Goal: Information Seeking & Learning: Learn about a topic

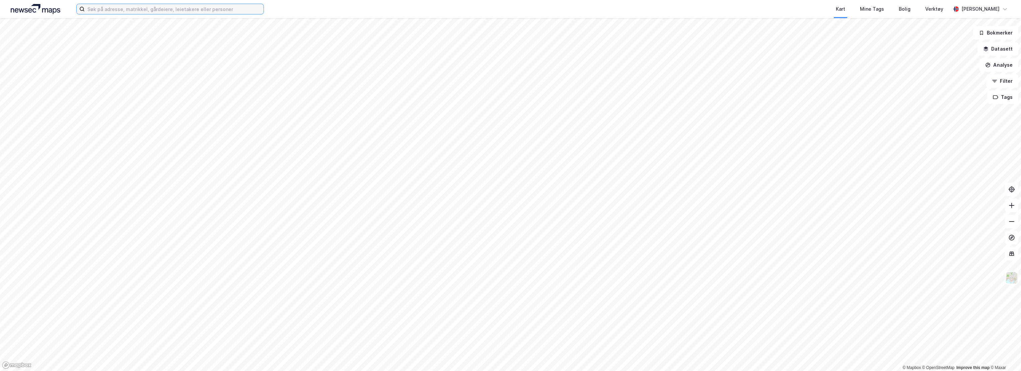
click at [144, 9] on input at bounding box center [174, 9] width 179 height 10
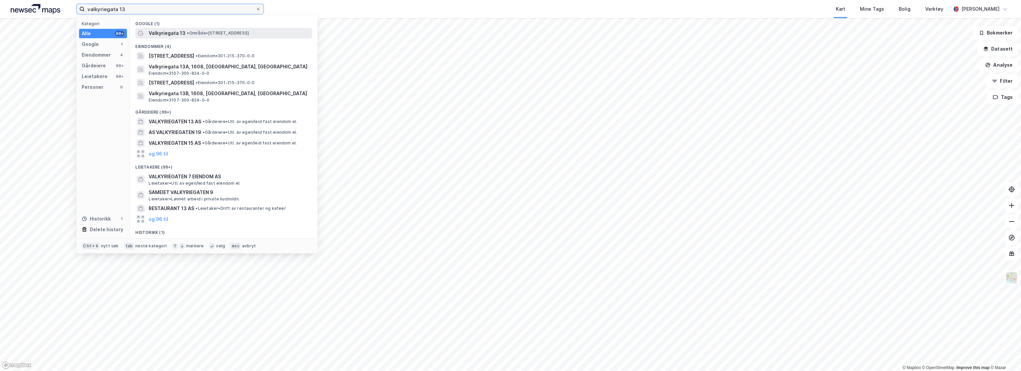
type input "valkyriegata 13"
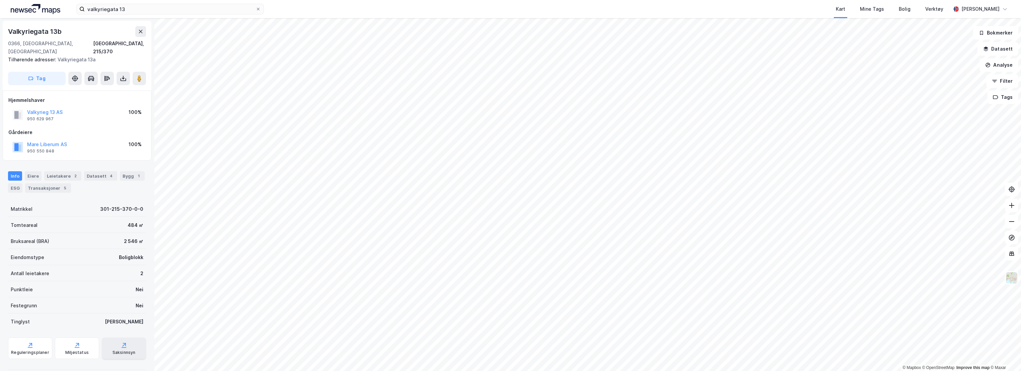
click at [122, 347] on icon at bounding box center [124, 347] width 5 height 1
click at [0, 0] on button "Mare Liberum AS" at bounding box center [0, 0] width 0 height 0
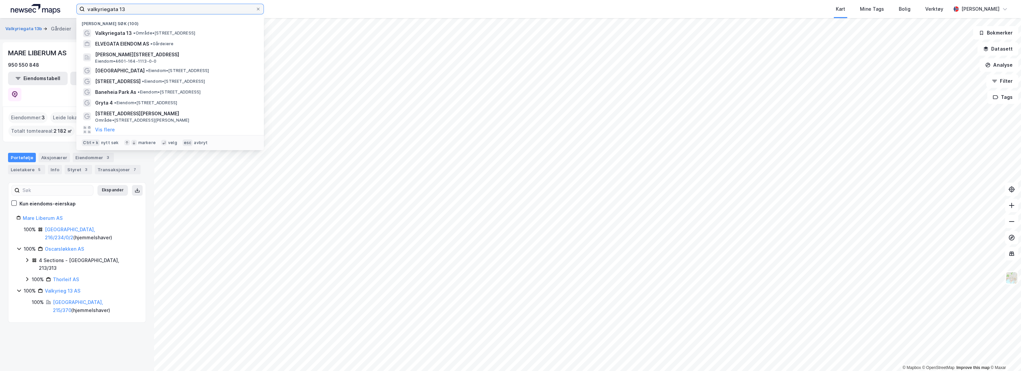
drag, startPoint x: 127, startPoint y: 9, endPoint x: 53, endPoint y: 7, distance: 74.0
click at [53, 7] on div "valkyriegata 13 Nylige søk (100) Valkyriegata 13 • Område • Valkyriegata 13, 03…" at bounding box center [510, 9] width 1021 height 18
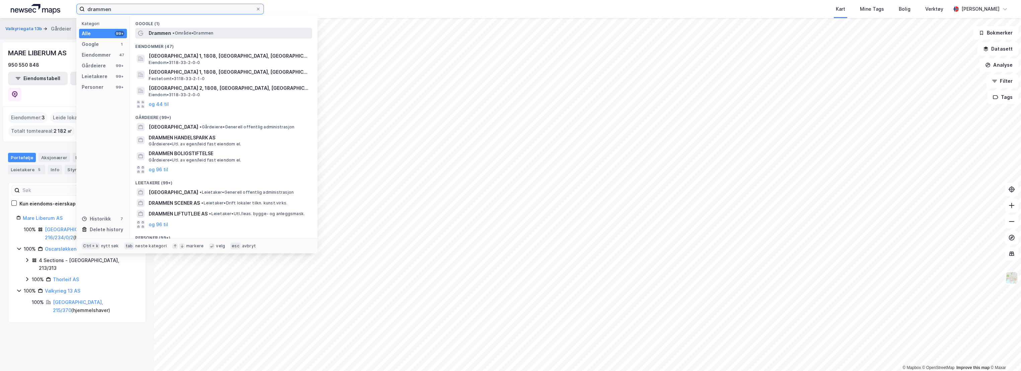
type input "drammen"
click at [196, 33] on span "• Område • Drammen" at bounding box center [192, 32] width 41 height 5
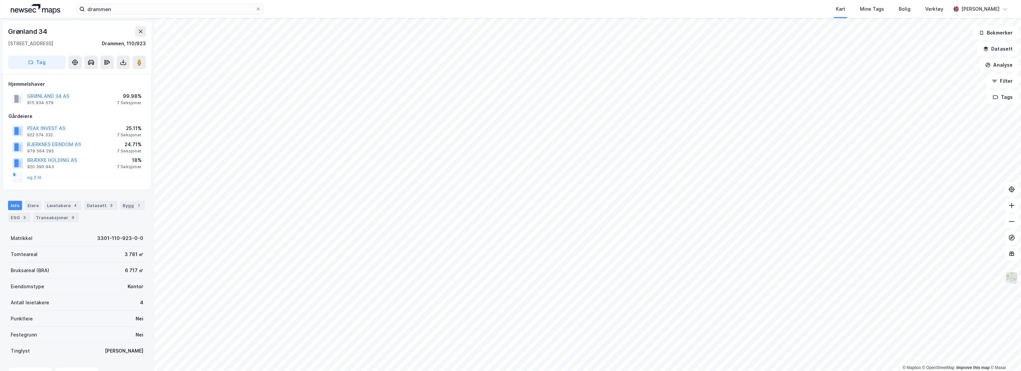
click at [1008, 278] on img at bounding box center [1011, 277] width 13 height 13
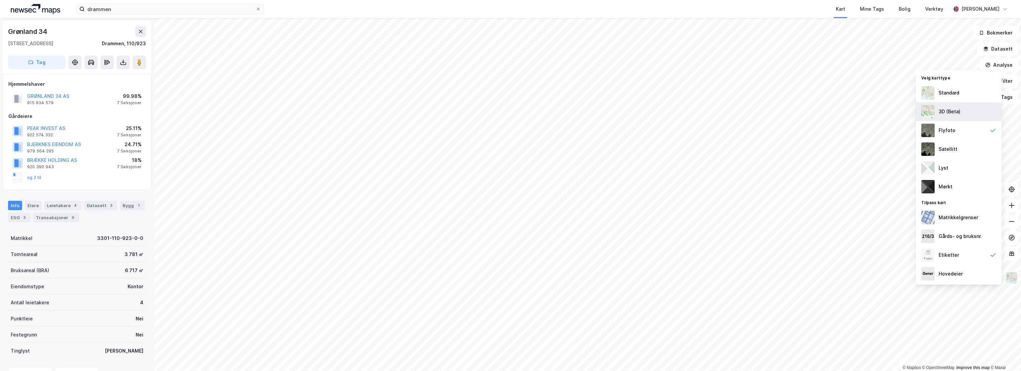
click at [948, 109] on div "3D (Beta)" at bounding box center [950, 111] width 22 height 8
click at [1014, 279] on img at bounding box center [1011, 277] width 13 height 13
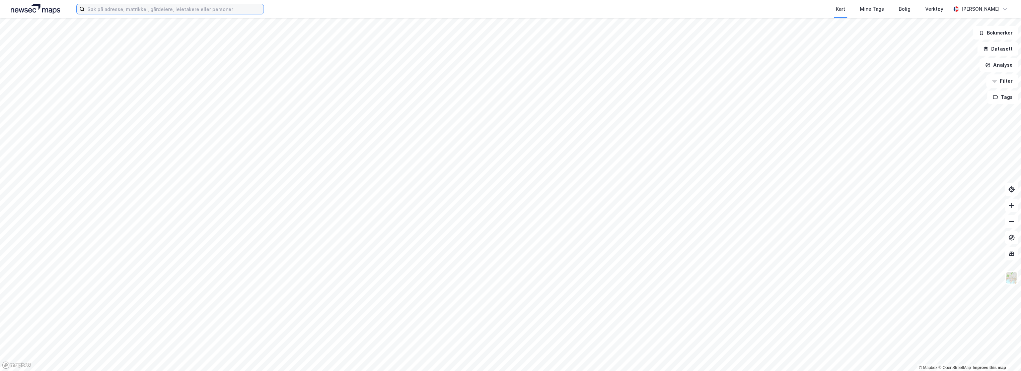
click at [116, 11] on input at bounding box center [174, 9] width 179 height 10
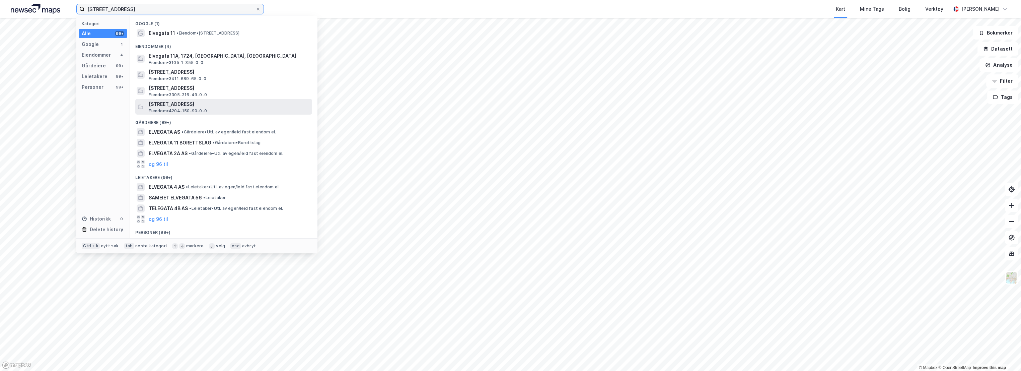
type input "elvegata 11a"
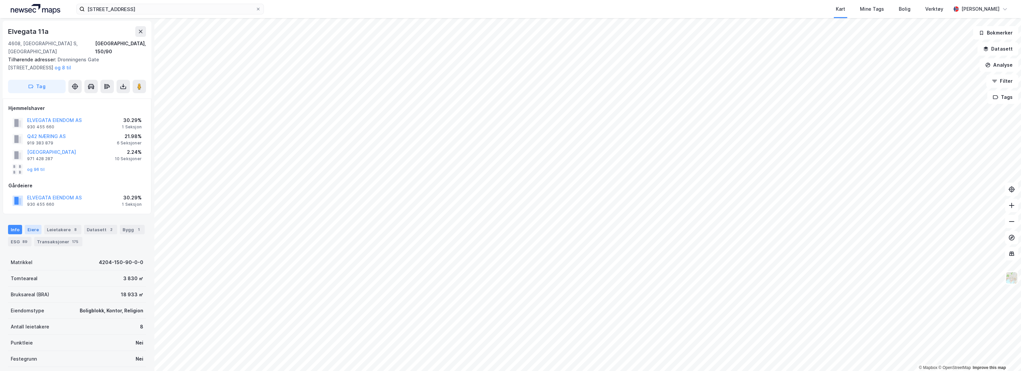
click at [35, 225] on div "Eiere" at bounding box center [33, 229] width 17 height 9
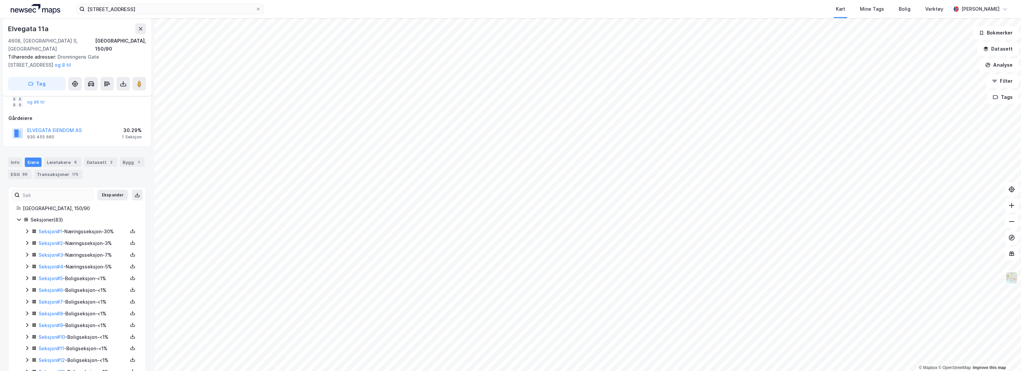
scroll to position [74, 0]
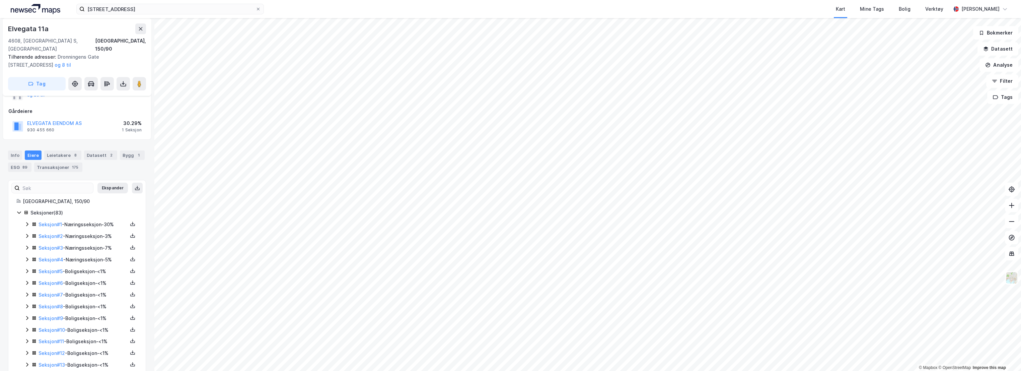
click at [26, 221] on icon at bounding box center [26, 223] width 5 height 5
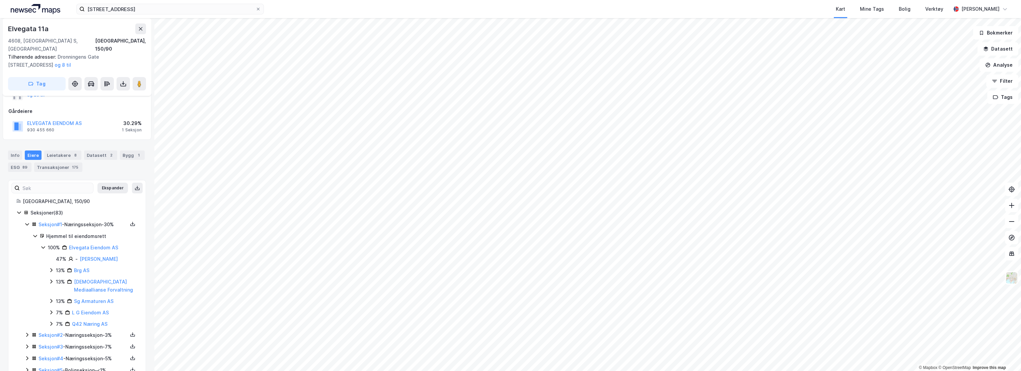
click at [26, 221] on icon at bounding box center [26, 223] width 5 height 5
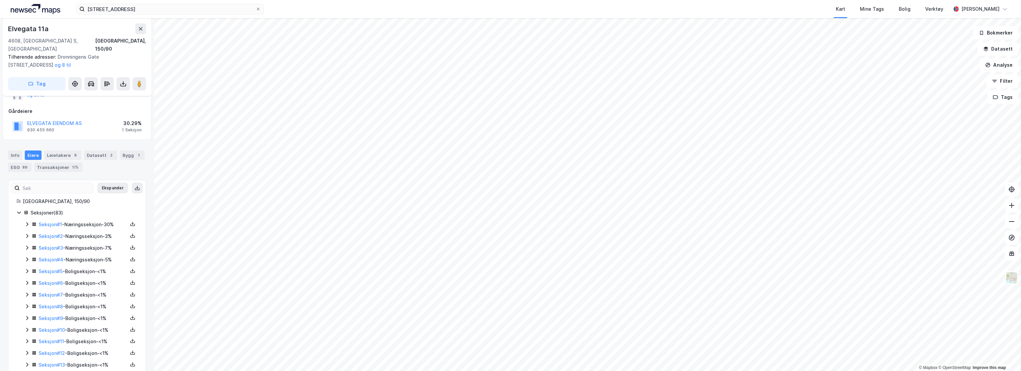
scroll to position [37, 0]
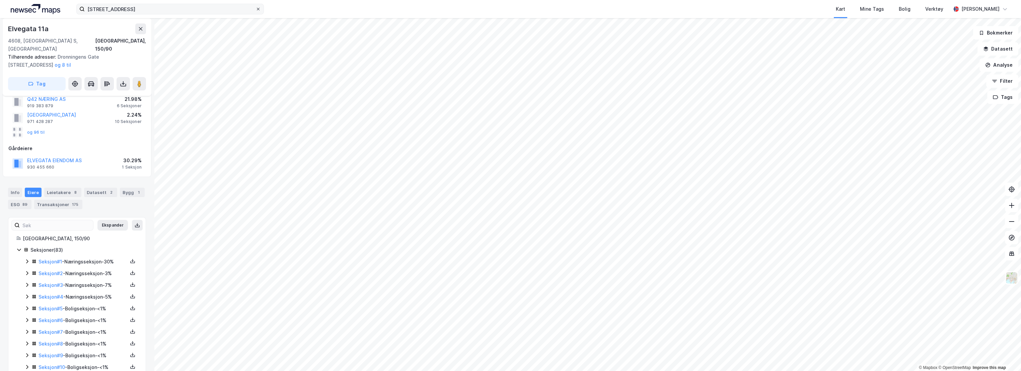
click at [259, 8] on icon at bounding box center [258, 9] width 4 height 4
click at [255, 8] on input "elvegata 11a" at bounding box center [170, 9] width 171 height 10
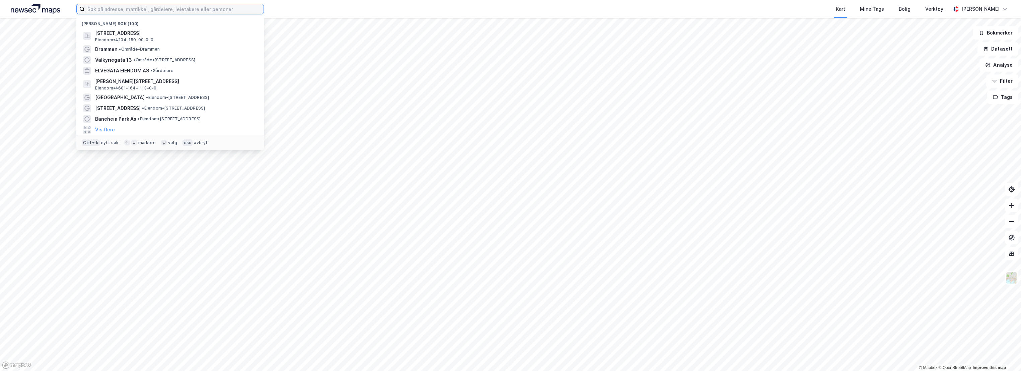
click at [119, 12] on input at bounding box center [174, 9] width 179 height 10
click at [189, 106] on span "• Eiendom • Industriveien 5, 1481 Hagan" at bounding box center [173, 107] width 63 height 5
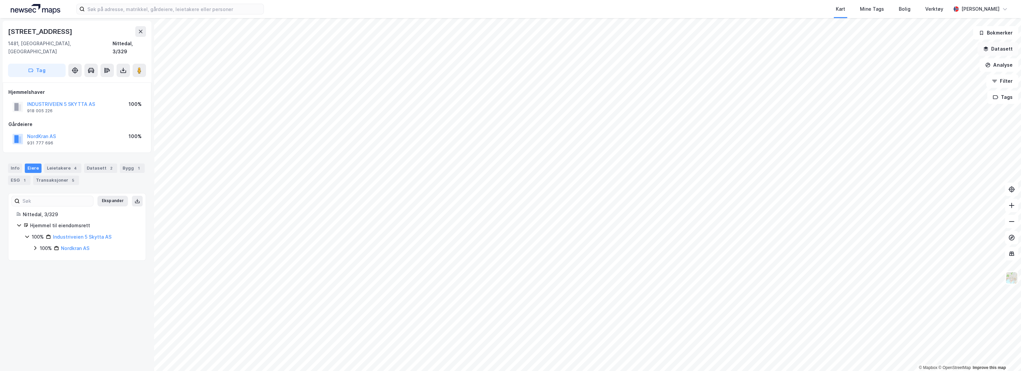
click at [1008, 51] on button "Datasett" at bounding box center [997, 48] width 41 height 13
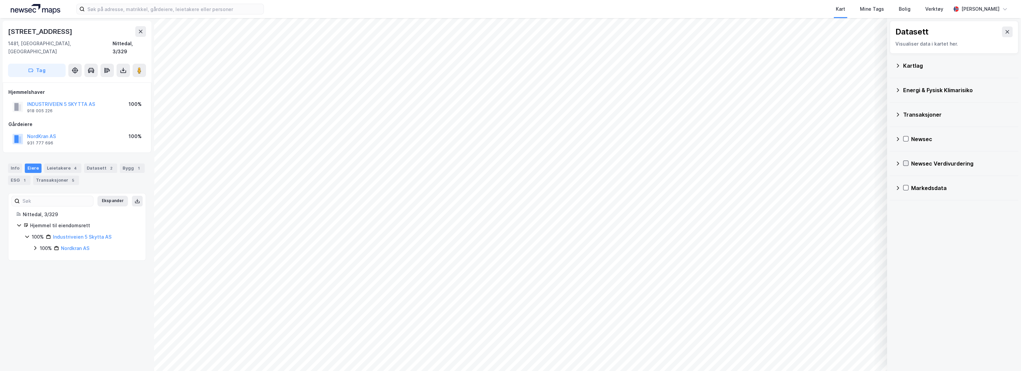
click at [904, 162] on icon at bounding box center [905, 163] width 5 height 5
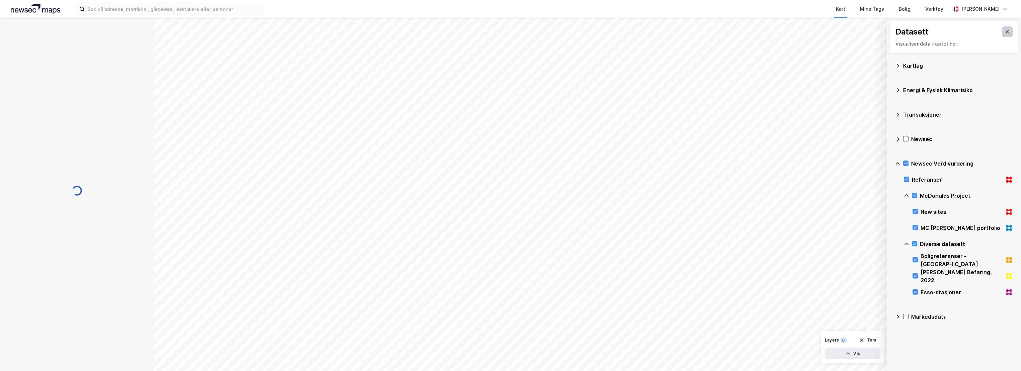
click at [1004, 31] on icon at bounding box center [1006, 31] width 5 height 5
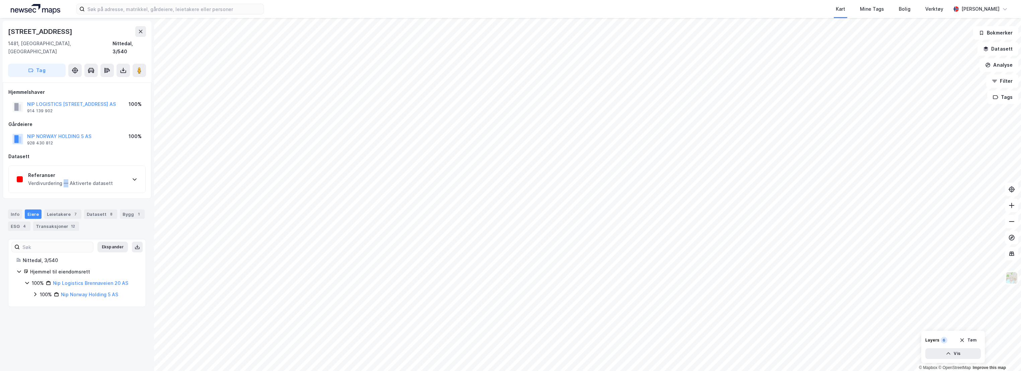
click at [64, 179] on div "Verdivurdering — Aktiverte datasett" at bounding box center [70, 183] width 85 height 8
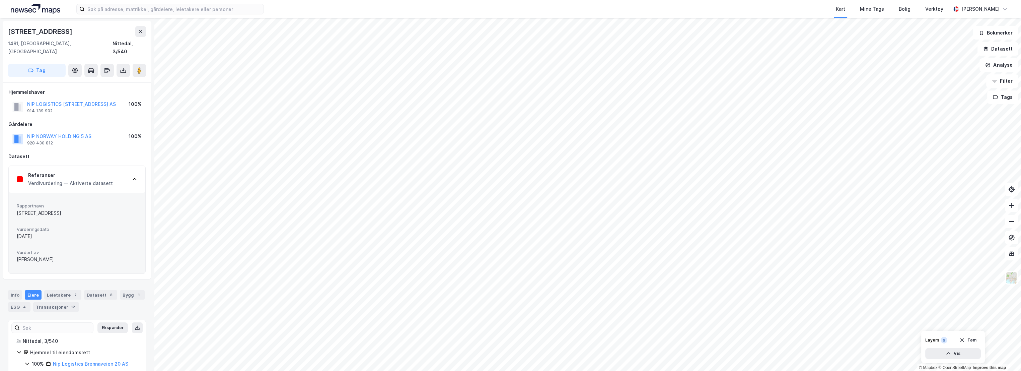
drag, startPoint x: 64, startPoint y: 172, endPoint x: 116, endPoint y: 223, distance: 72.7
click at [116, 226] on span "Vurderingsdato" at bounding box center [77, 229] width 121 height 6
click at [1011, 278] on img at bounding box center [1011, 277] width 13 height 13
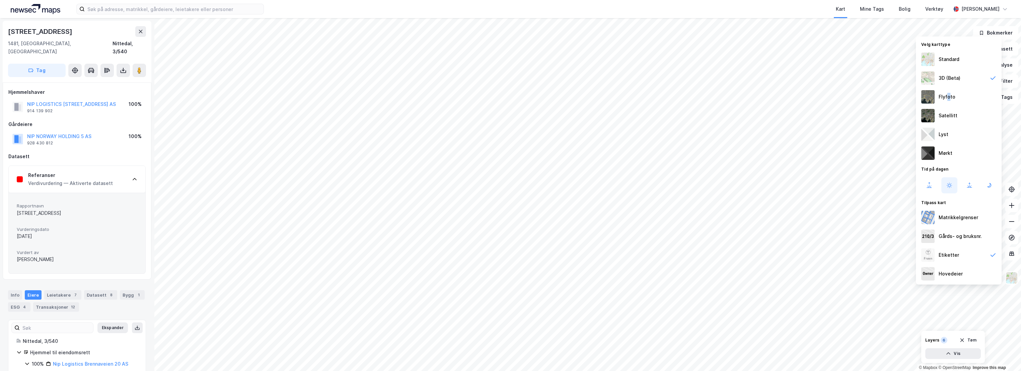
click at [948, 100] on div "Flyfoto" at bounding box center [947, 97] width 17 height 8
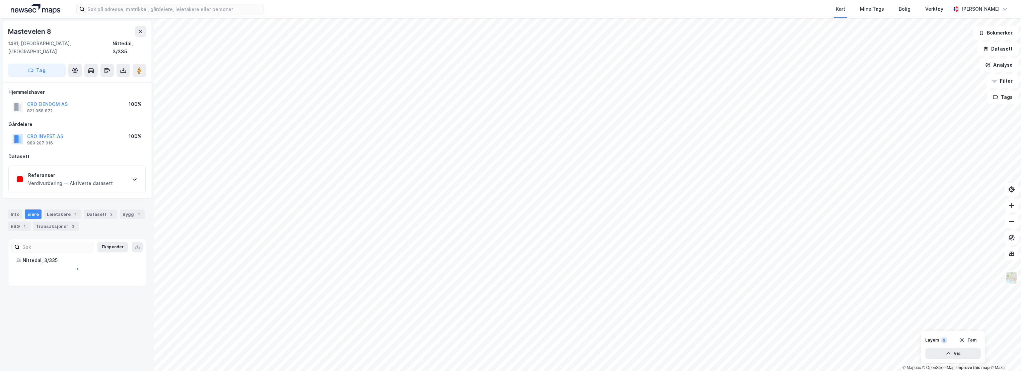
click at [86, 171] on div "Referanser" at bounding box center [70, 175] width 85 height 8
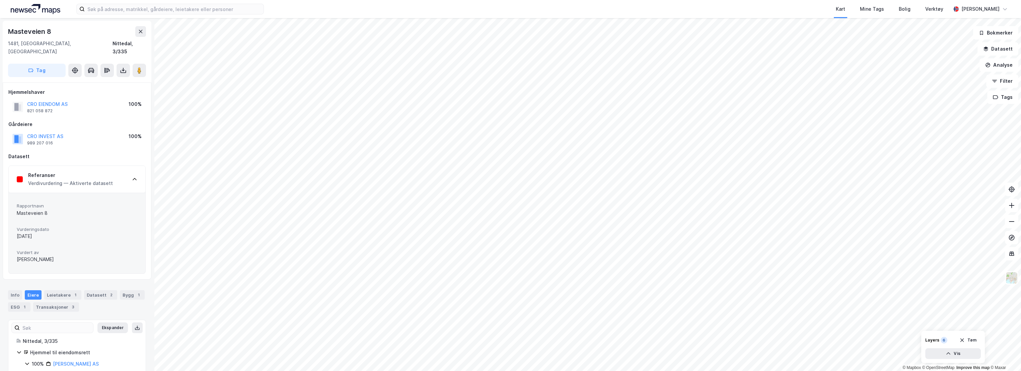
click at [119, 174] on div "Referanser Verdivurdering — Aktiverte datasett" at bounding box center [77, 179] width 137 height 27
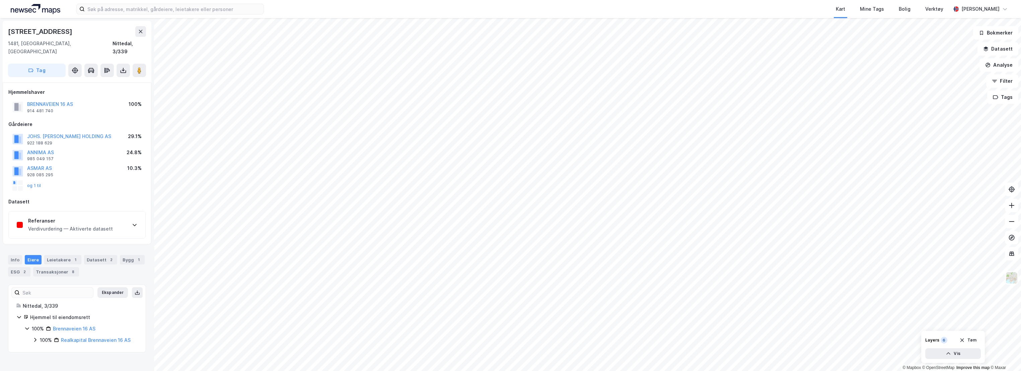
click at [73, 217] on div "Referanser" at bounding box center [70, 221] width 85 height 8
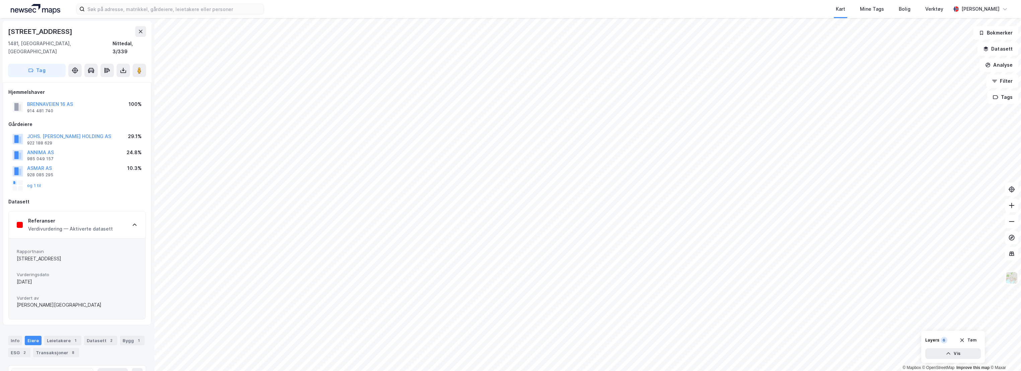
click at [102, 225] on div "Verdivurdering — Aktiverte datasett" at bounding box center [70, 229] width 85 height 8
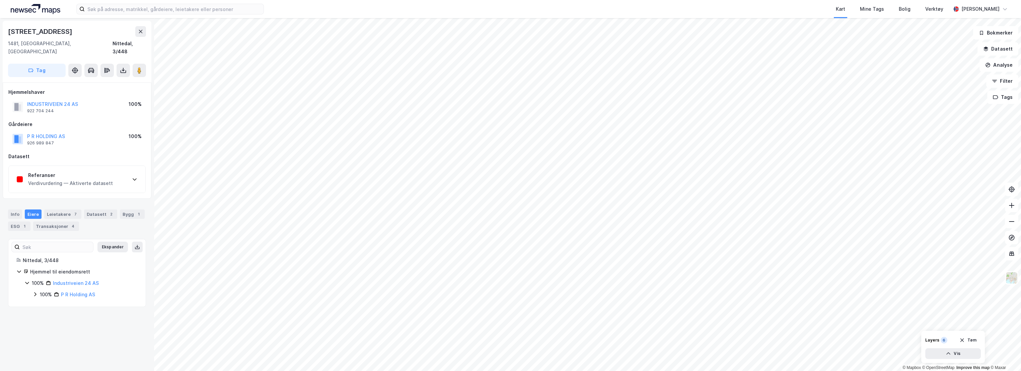
click at [91, 179] on div "Verdivurdering — Aktiverte datasett" at bounding box center [70, 183] width 85 height 8
click at [75, 171] on div "Referanser" at bounding box center [70, 175] width 85 height 8
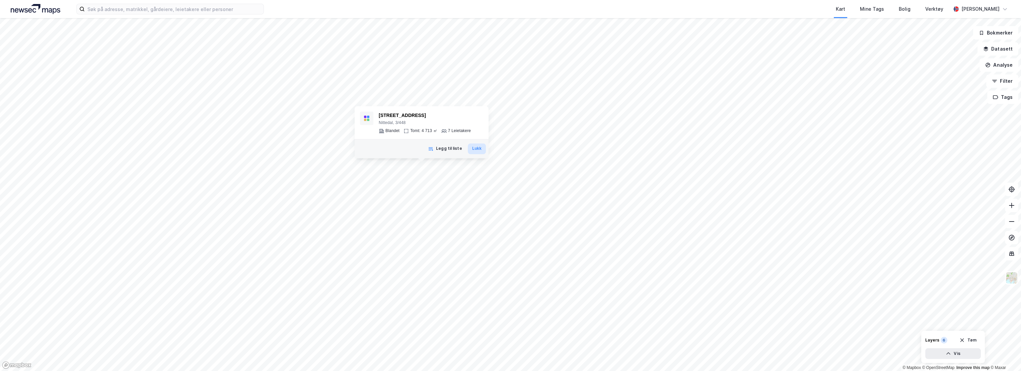
click at [473, 150] on button "Lukk" at bounding box center [477, 148] width 18 height 11
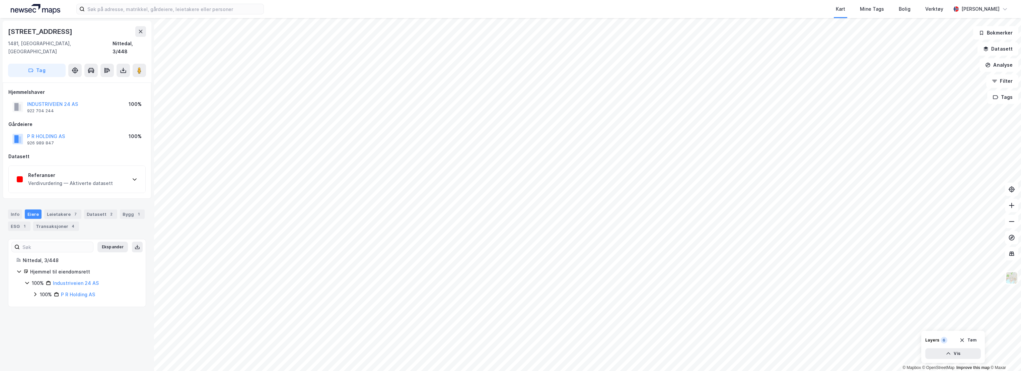
click at [81, 179] on div "Verdivurdering — Aktiverte datasett" at bounding box center [70, 183] width 85 height 8
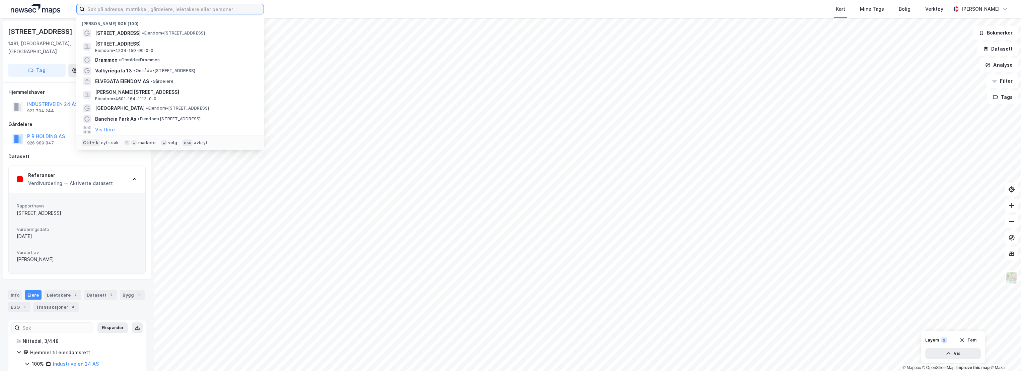
click at [194, 8] on input at bounding box center [174, 9] width 179 height 10
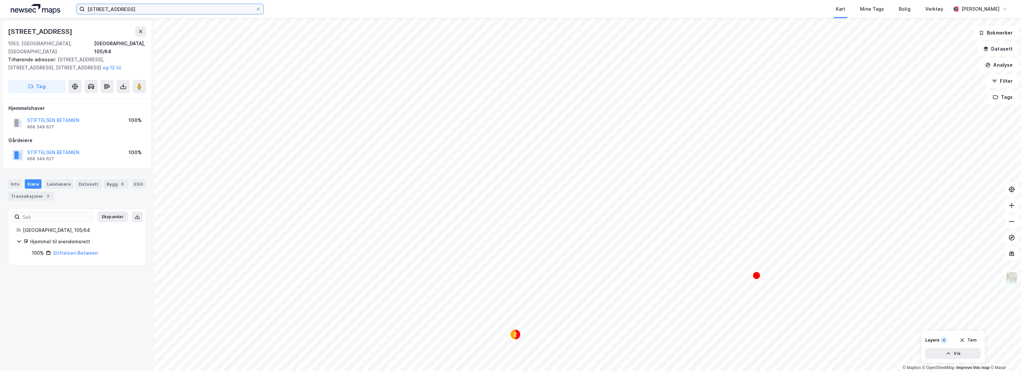
click at [127, 5] on input "ulsholtveien 31" at bounding box center [170, 9] width 171 height 10
click at [994, 51] on button "Datasett" at bounding box center [997, 48] width 41 height 13
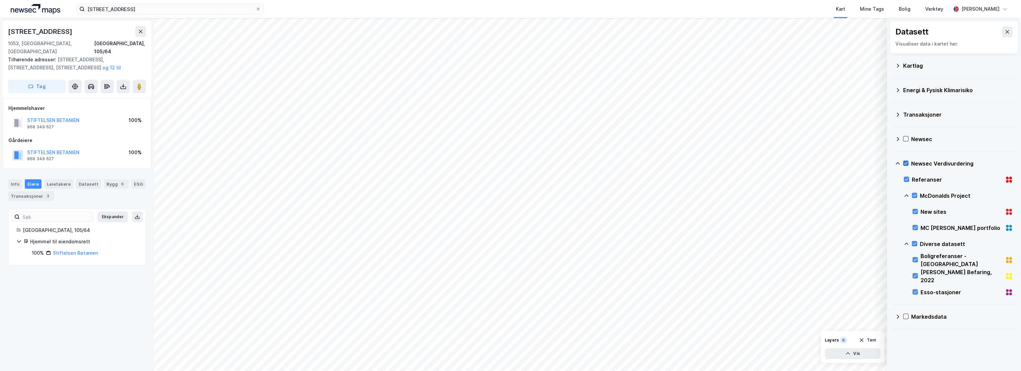
click at [905, 163] on icon at bounding box center [906, 163] width 4 height 2
click at [480, 236] on text "2" at bounding box center [479, 236] width 3 height 6
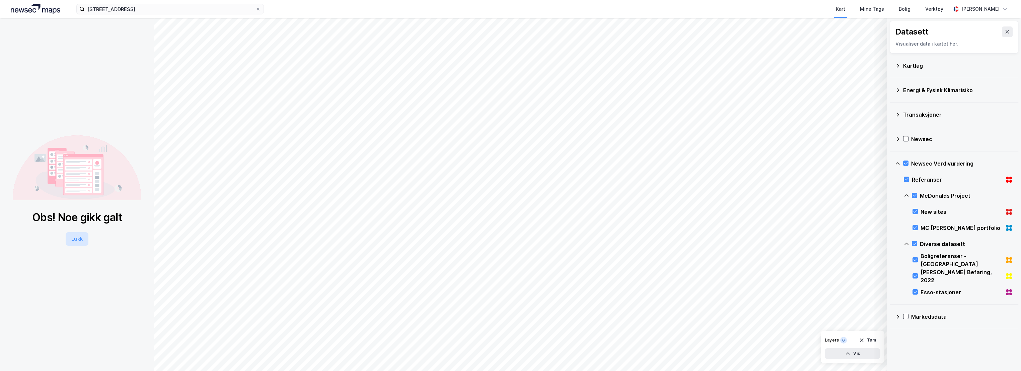
click at [75, 239] on button "Lukk" at bounding box center [77, 238] width 22 height 13
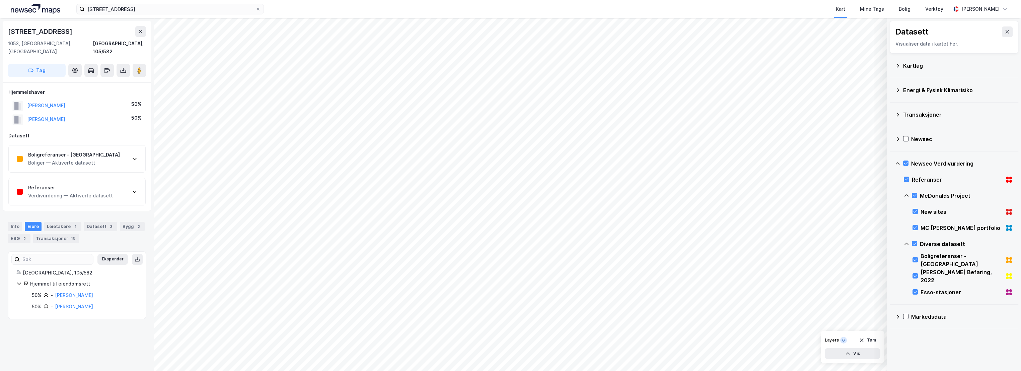
click at [84, 183] on div "Referanser" at bounding box center [70, 187] width 85 height 8
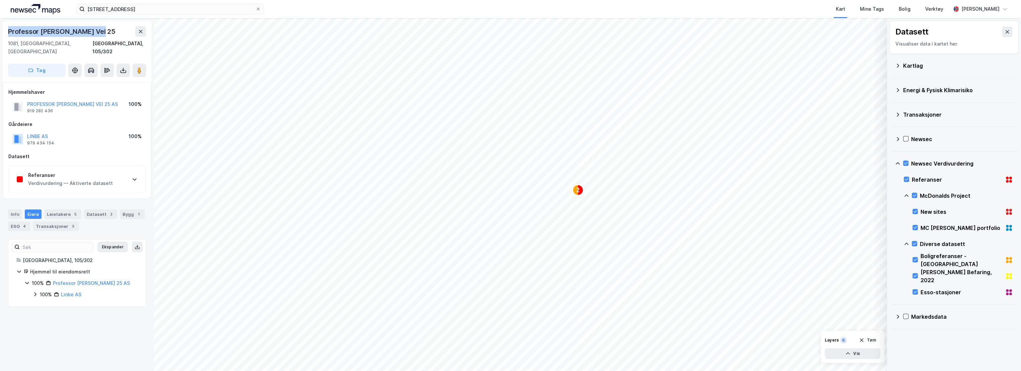
drag, startPoint x: 98, startPoint y: 31, endPoint x: 7, endPoint y: 29, distance: 91.4
click at [7, 29] on div "Professor Birkelands Vei 25 1081, Oslo, Oslo Oslo, 105/302 Tag" at bounding box center [77, 52] width 149 height 62
copy div "Professor Birkelands Vei 25"
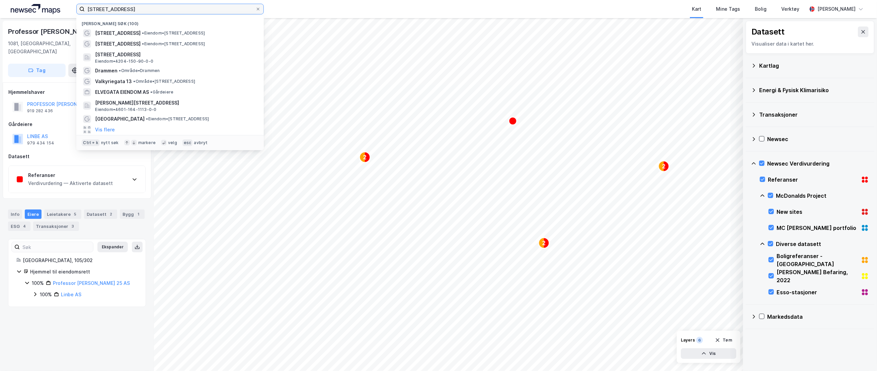
click at [67, 8] on div "ulsholtveien 31 Nylige søk (100) Ulsholtveien 31 • Eiendom • Ulsholtveien 31, 1…" at bounding box center [438, 9] width 877 height 18
paste input "Christian Michelsens gate 9"
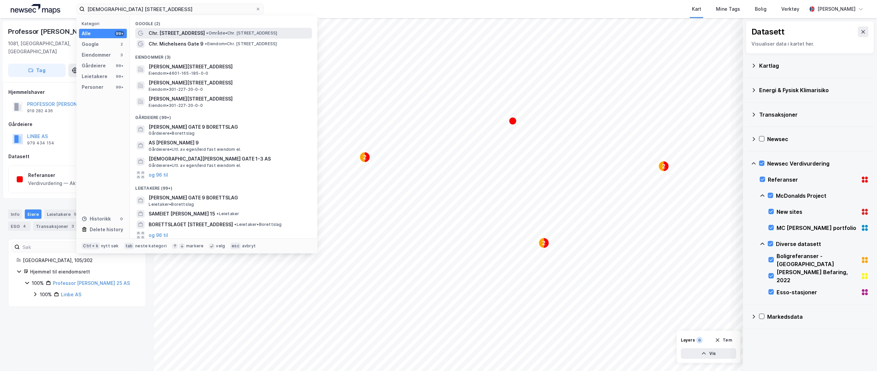
click at [245, 32] on span "• Område • Chr. Michelsens gate 9 A, 0568 Oslo" at bounding box center [241, 32] width 71 height 5
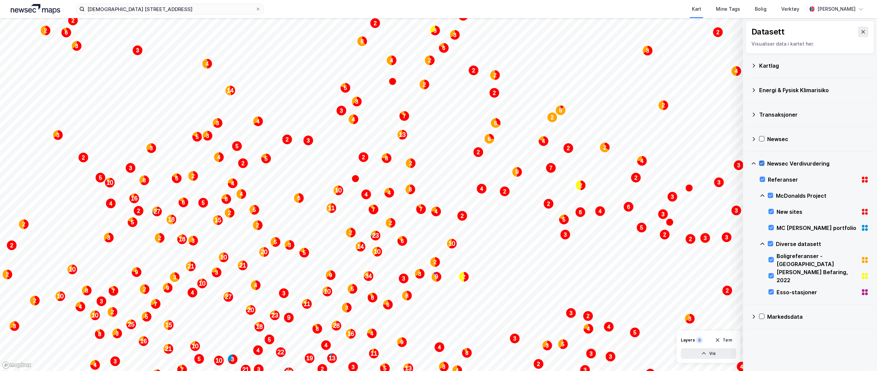
click at [763, 160] on div at bounding box center [761, 162] width 5 height 5
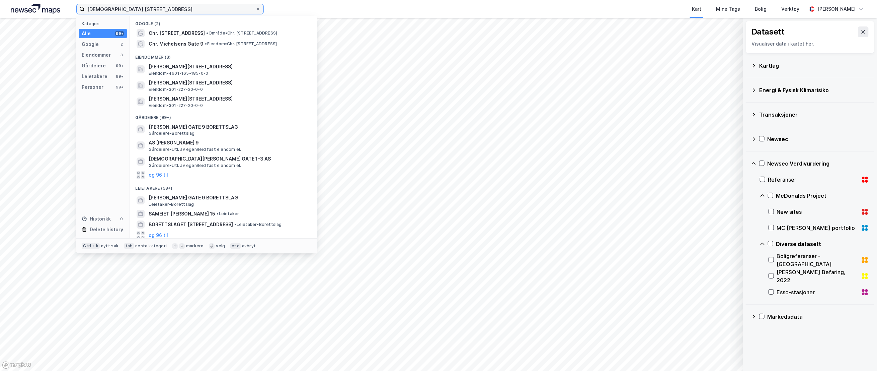
drag, startPoint x: 178, startPoint y: 9, endPoint x: 49, endPoint y: 8, distance: 128.9
click at [49, 8] on div "Christian Michelsens gate 9 Kategori Alle 99+ Google 2 Eiendommer 3 Gårdeiere 9…" at bounding box center [438, 9] width 877 height 18
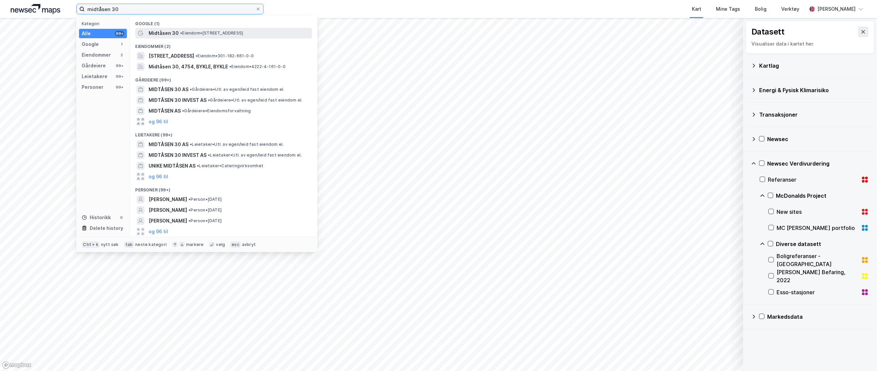
type input "midtåsen 30"
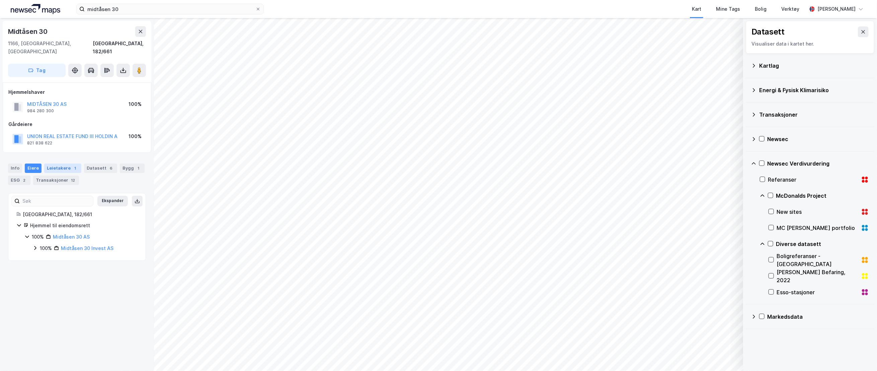
drag, startPoint x: 52, startPoint y: 159, endPoint x: 38, endPoint y: 157, distance: 14.2
click at [51, 163] on div "Leietakere 1" at bounding box center [62, 167] width 37 height 9
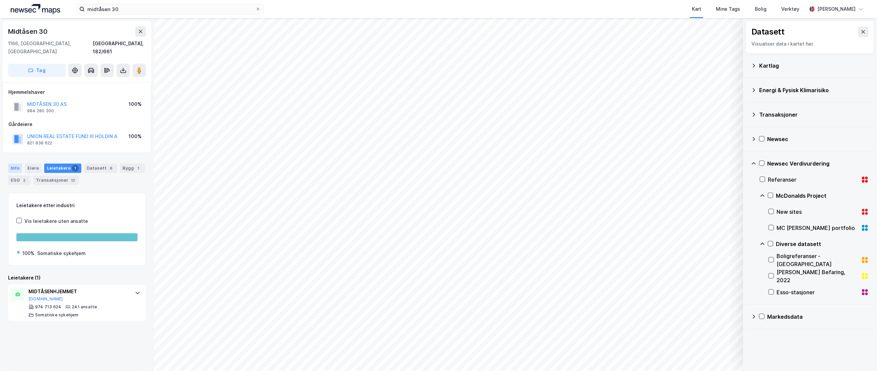
click at [13, 163] on div "Info" at bounding box center [15, 167] width 14 height 9
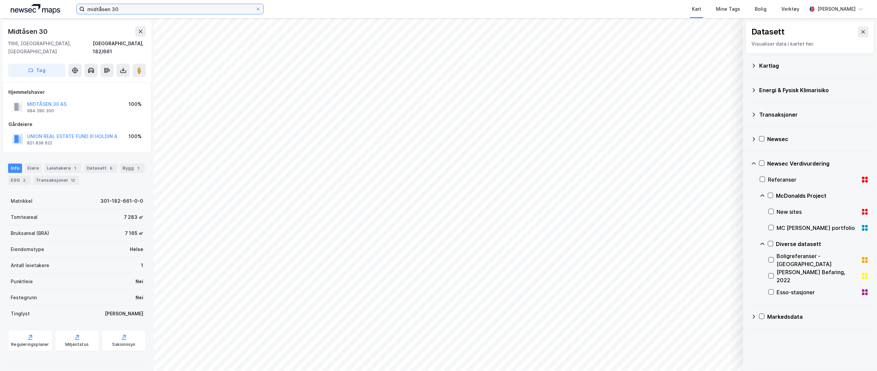
click at [215, 8] on input "midtåsen 30" at bounding box center [170, 9] width 171 height 10
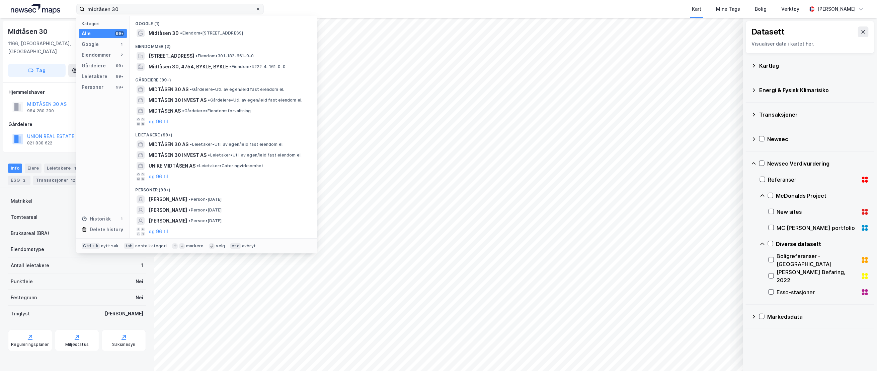
click at [256, 8] on icon at bounding box center [258, 9] width 4 height 4
click at [255, 8] on input "midtåsen 30" at bounding box center [170, 9] width 171 height 10
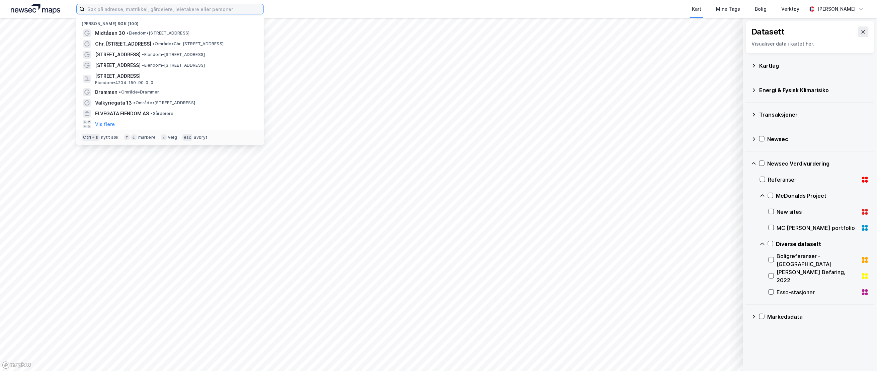
click at [166, 8] on input at bounding box center [174, 9] width 179 height 10
click at [144, 42] on span "Chr. Michelsens gate 9 A" at bounding box center [123, 44] width 56 height 8
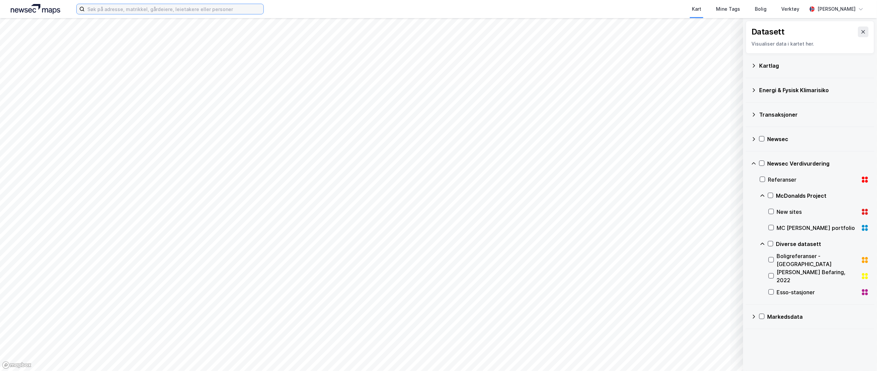
click at [96, 8] on input at bounding box center [174, 9] width 179 height 10
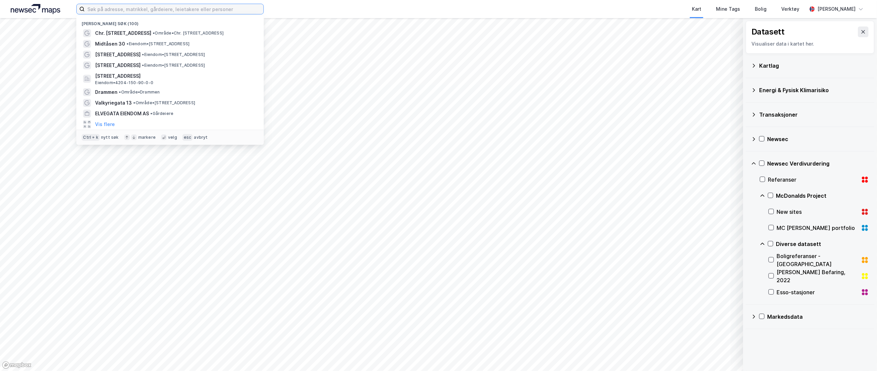
click at [171, 9] on input at bounding box center [174, 9] width 179 height 10
click at [118, 53] on span "Ulsholtveien 31" at bounding box center [118, 55] width 46 height 8
